Goal: Information Seeking & Learning: Learn about a topic

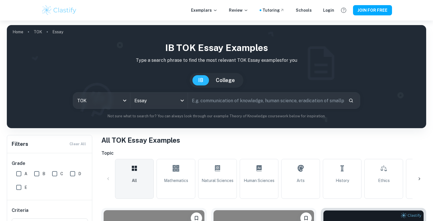
scroll to position [150, 0]
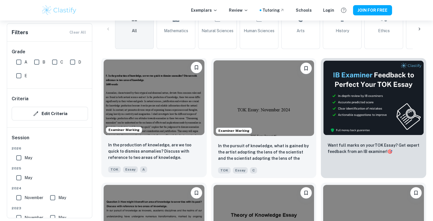
click at [167, 106] on img at bounding box center [154, 98] width 101 height 76
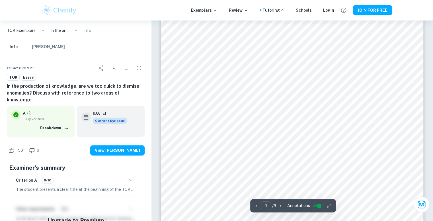
scroll to position [145, 0]
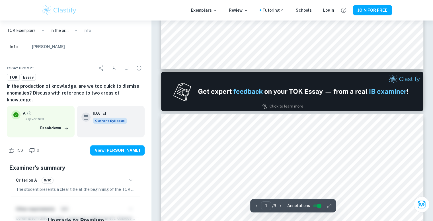
type input "2"
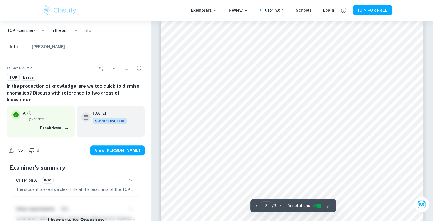
scroll to position [392, 0]
